Goal: Task Accomplishment & Management: Use online tool/utility

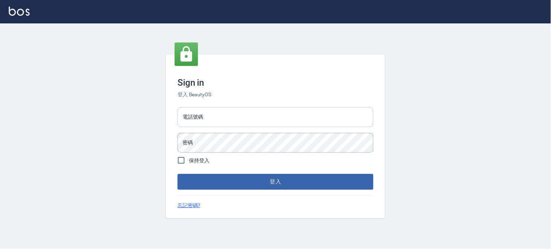
click at [242, 115] on input "電話號碼" at bounding box center [276, 117] width 196 height 20
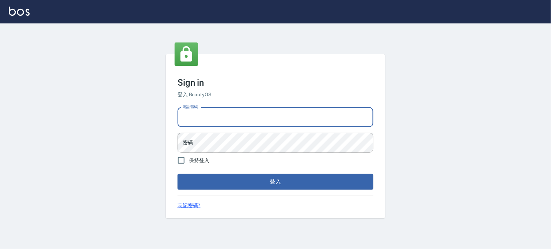
type input "0936888819"
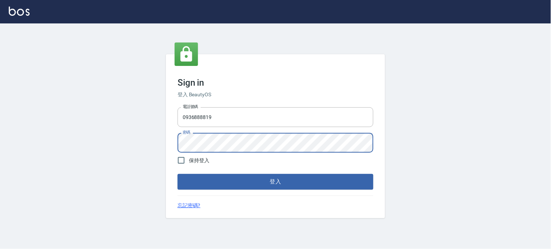
click at [178, 174] on button "登入" at bounding box center [276, 181] width 196 height 15
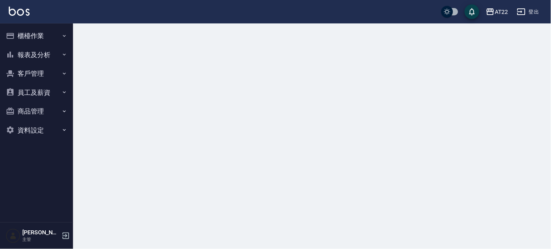
click at [46, 42] on button "櫃檯作業" at bounding box center [36, 35] width 67 height 19
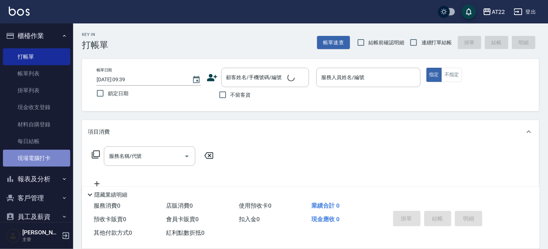
click at [49, 163] on link "現場電腦打卡" at bounding box center [36, 158] width 67 height 17
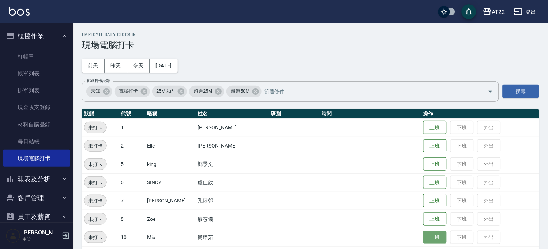
click at [424, 236] on button "上班" at bounding box center [434, 237] width 23 height 13
